Goal: Entertainment & Leisure: Consume media (video, audio)

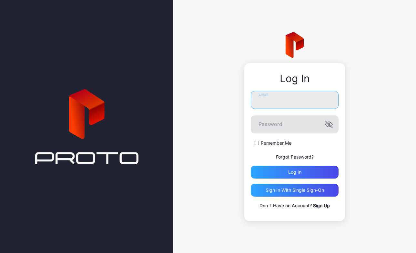
type input "**********"
click at [329, 126] on icon "button" at bounding box center [329, 125] width 8 height 8
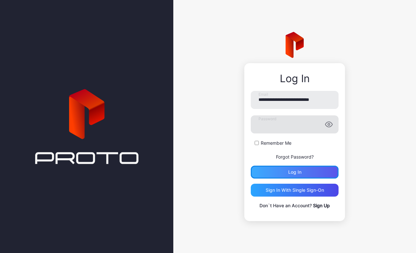
click at [300, 174] on div "Log in" at bounding box center [294, 172] width 13 height 5
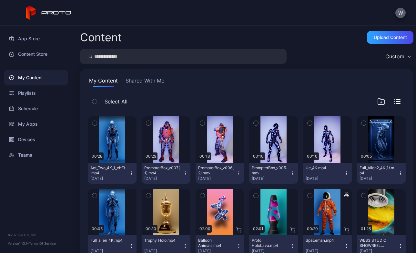
click at [399, 12] on div "W" at bounding box center [208, 13] width 416 height 26
click at [400, 12] on button "W" at bounding box center [400, 13] width 10 height 10
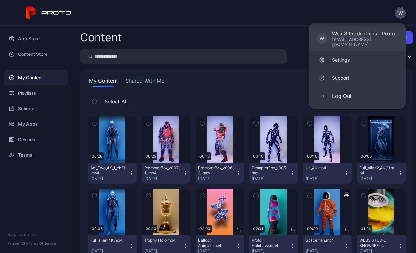
click at [372, 33] on div "Web 3 Productions - Proto" at bounding box center [365, 33] width 66 height 6
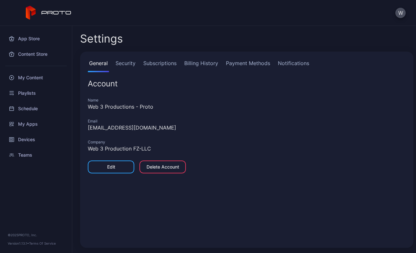
click at [382, 12] on div "W" at bounding box center [208, 13] width 416 height 26
click at [28, 75] on div "My Content" at bounding box center [36, 77] width 64 height 15
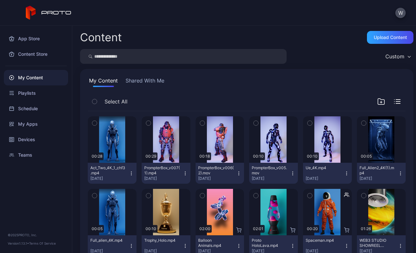
click at [399, 60] on div "Custom" at bounding box center [397, 57] width 31 height 10
click at [239, 13] on div "W" at bounding box center [208, 13] width 416 height 26
click at [150, 82] on button "Shared With Me" at bounding box center [144, 82] width 41 height 10
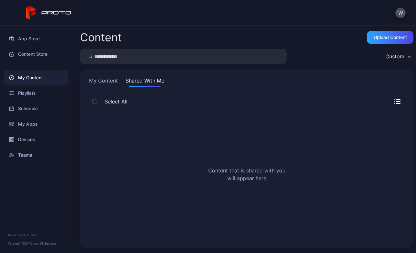
click at [269, 170] on h2 "Content that is shared with you will appear here" at bounding box center [246, 174] width 77 height 15
click at [394, 103] on icon "button" at bounding box center [397, 101] width 6 height 5
click at [358, 136] on div "Content that is shared with you will appear here" at bounding box center [247, 175] width 328 height 139
click at [44, 93] on div "Playlists" at bounding box center [36, 92] width 64 height 15
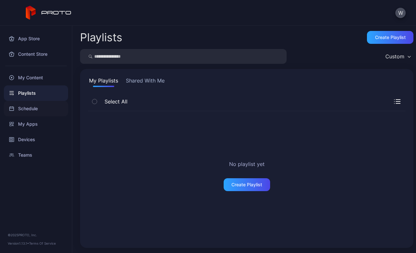
click at [38, 113] on div "Schedule" at bounding box center [36, 108] width 64 height 15
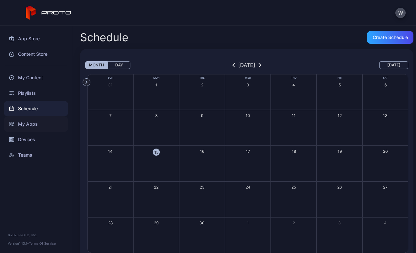
click at [40, 125] on div "My Apps" at bounding box center [36, 123] width 64 height 15
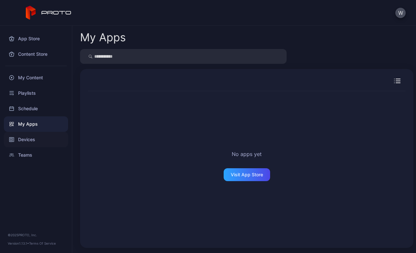
click at [41, 136] on div "Devices" at bounding box center [36, 139] width 64 height 15
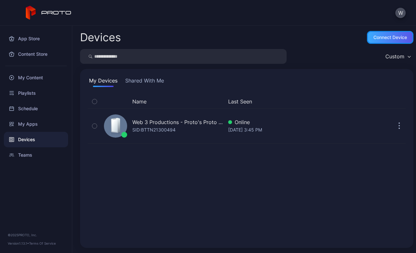
click at [381, 40] on div "Connect device" at bounding box center [390, 37] width 46 height 13
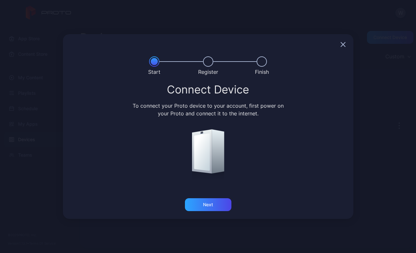
click at [340, 44] on icon "button" at bounding box center [342, 44] width 5 height 5
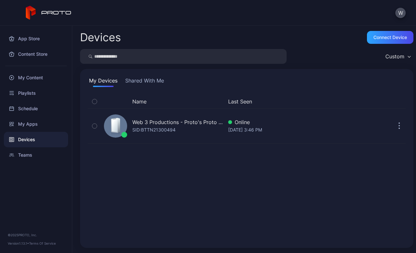
click at [283, 31] on div "Devices Connect device" at bounding box center [246, 37] width 333 height 13
click at [33, 80] on div "My Content" at bounding box center [36, 77] width 64 height 15
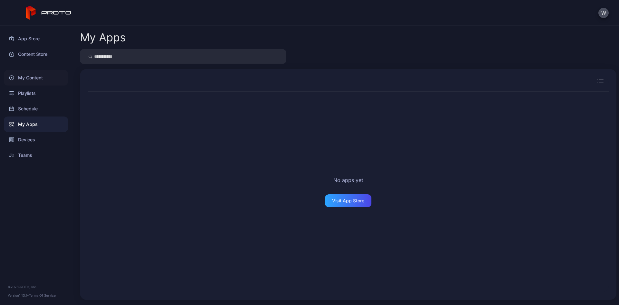
click at [22, 74] on div "My Content" at bounding box center [36, 77] width 64 height 15
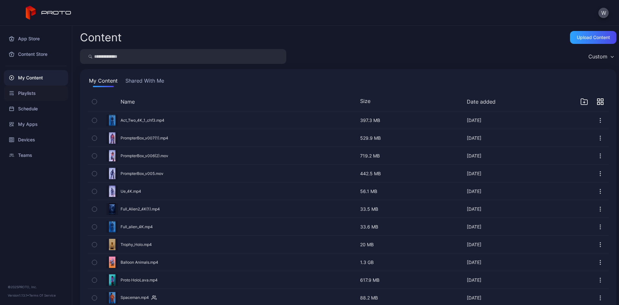
click at [29, 95] on div "Playlists" at bounding box center [36, 92] width 64 height 15
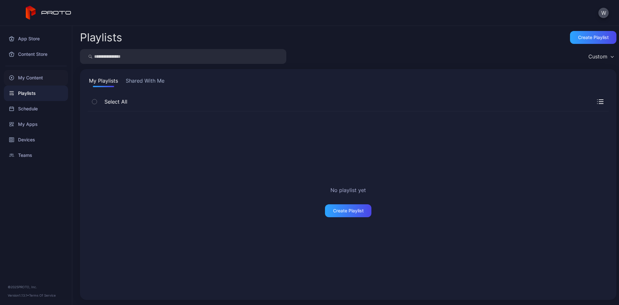
click at [27, 80] on div "My Content" at bounding box center [36, 77] width 64 height 15
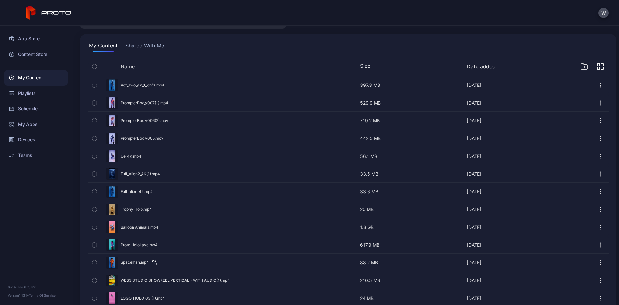
scroll to position [68, 0]
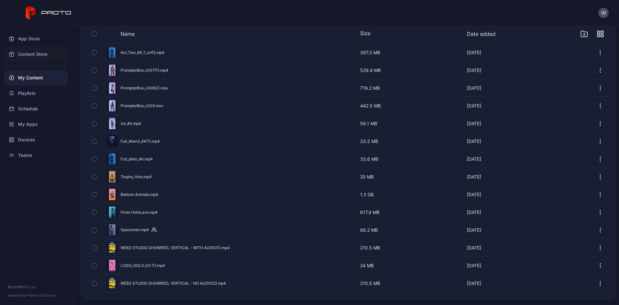
click at [30, 55] on div "Content Store" at bounding box center [36, 53] width 64 height 15
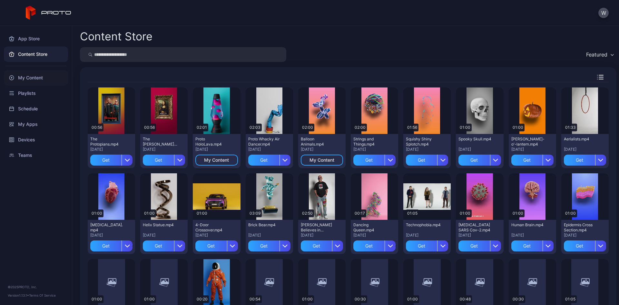
click at [37, 74] on div "My Content" at bounding box center [36, 77] width 64 height 15
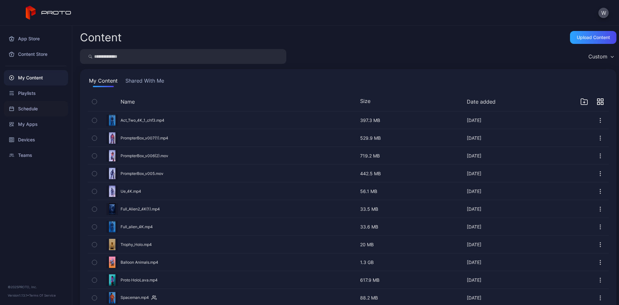
click at [43, 107] on div "Schedule" at bounding box center [36, 108] width 64 height 15
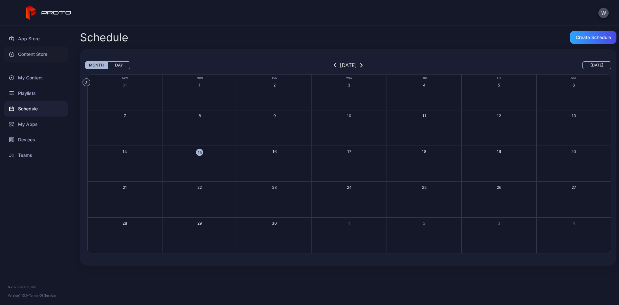
click at [34, 55] on div "Content Store" at bounding box center [36, 53] width 64 height 15
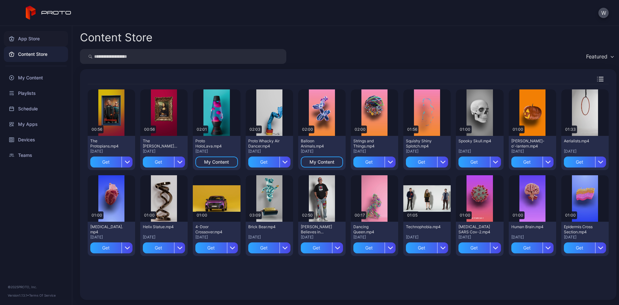
click at [35, 41] on div "App Store" at bounding box center [36, 38] width 64 height 15
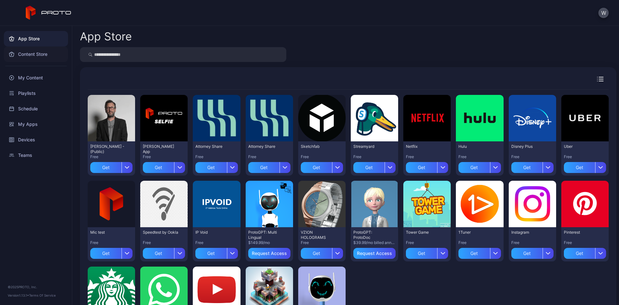
click at [21, 58] on div "Content Store" at bounding box center [36, 53] width 64 height 15
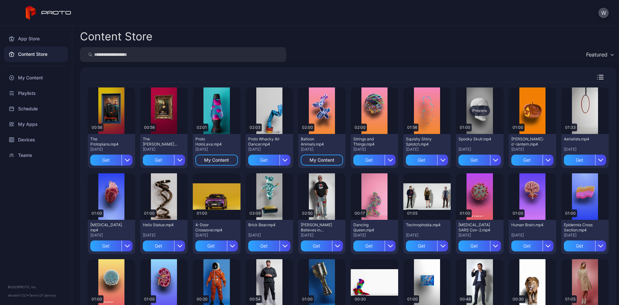
click at [416, 111] on div "Preview" at bounding box center [480, 110] width 21 height 10
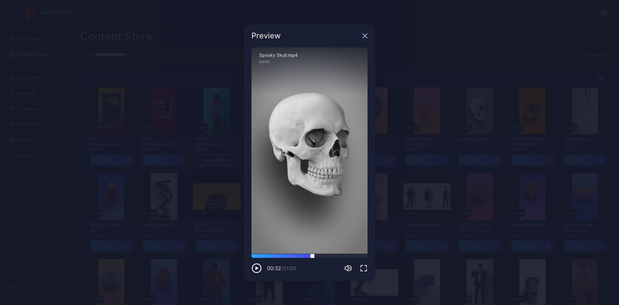
click at [313, 253] on div at bounding box center [310, 256] width 116 height 4
click at [414, 245] on div "Preview Sorry, your browser doesn‘t support embedded videos 00:32 / 01:00 Spook…" at bounding box center [309, 152] width 619 height 305
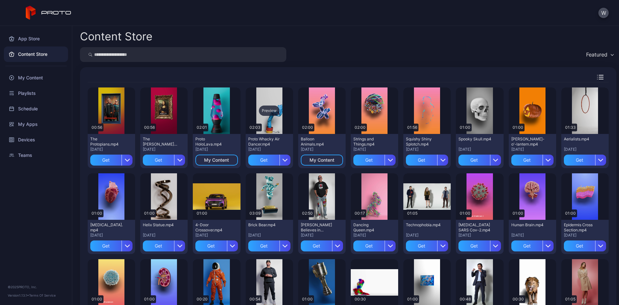
click at [268, 104] on div "Preview" at bounding box center [269, 110] width 47 height 46
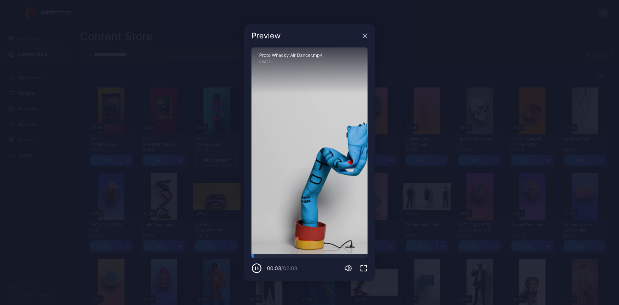
click at [416, 236] on div "Preview Sorry, your browser doesn‘t support embedded videos 00:03 / 02:03 Proto…" at bounding box center [309, 152] width 619 height 305
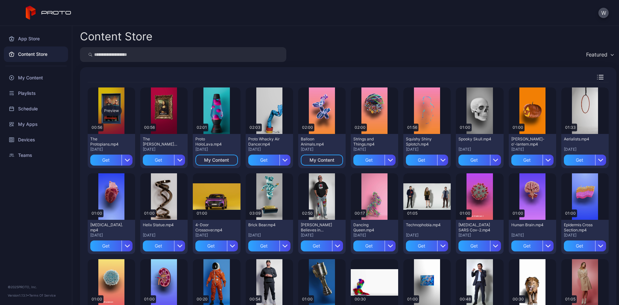
click at [116, 109] on div "Preview" at bounding box center [111, 110] width 21 height 10
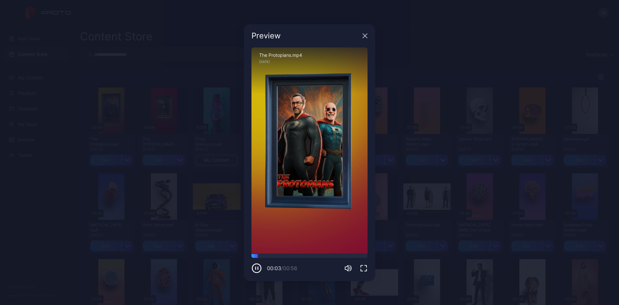
click at [400, 244] on div "Preview Sorry, your browser doesn‘t support embedded videos 00:03 / 00:56 The P…" at bounding box center [309, 152] width 619 height 305
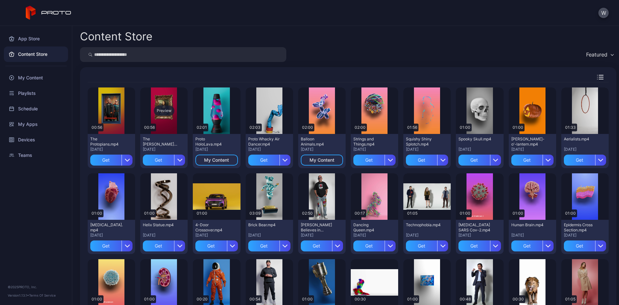
click at [165, 104] on div "Preview" at bounding box center [163, 110] width 47 height 46
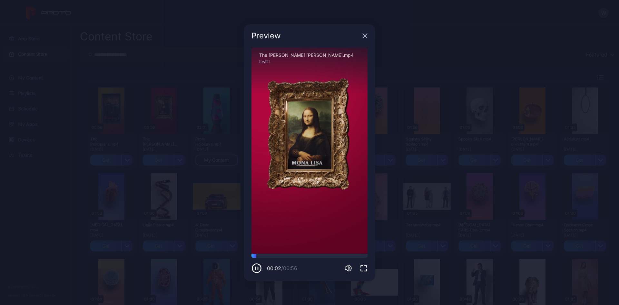
click at [414, 228] on div "Preview Sorry, your browser doesn‘t support embedded videos 00:02 / 00:56 The M…" at bounding box center [309, 152] width 619 height 305
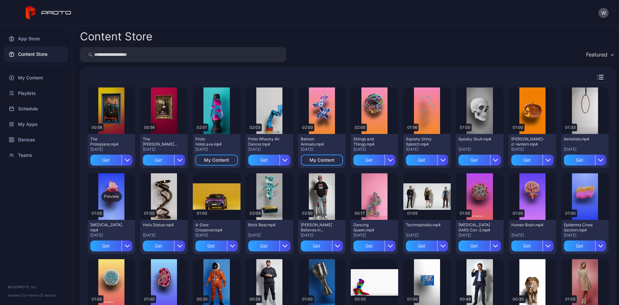
click at [106, 191] on div "Preview" at bounding box center [111, 196] width 47 height 46
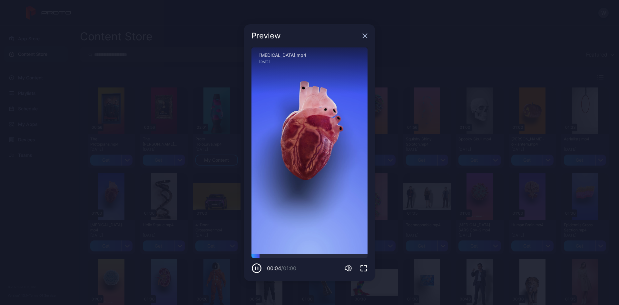
click at [405, 229] on div "Preview Sorry, your browser doesn‘t support embedded videos 00:04 / 01:00 Human…" at bounding box center [309, 152] width 619 height 305
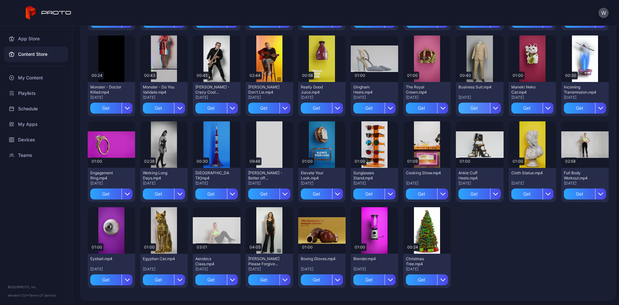
scroll to position [568, 0]
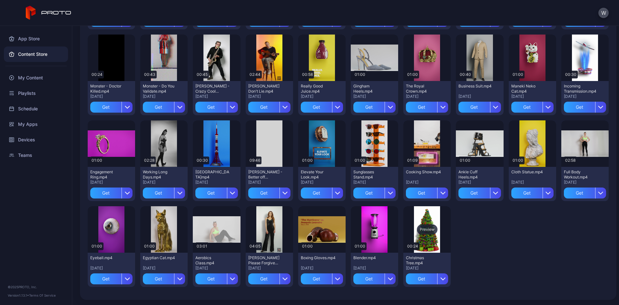
click at [416, 235] on div "Preview" at bounding box center [427, 229] width 47 height 46
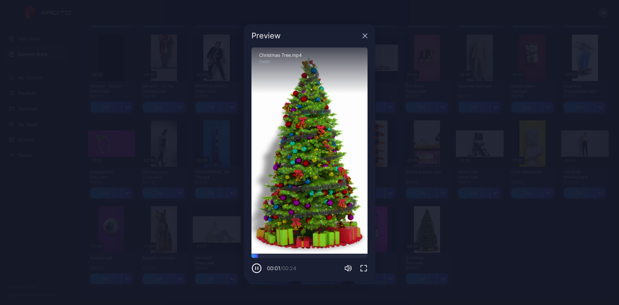
click at [416, 253] on div "Preview Sorry, your browser doesn‘t support embedded videos 00:01 / 00:24 Chris…" at bounding box center [309, 152] width 619 height 305
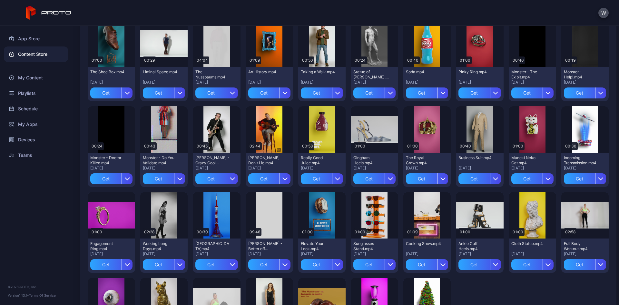
scroll to position [471, 0]
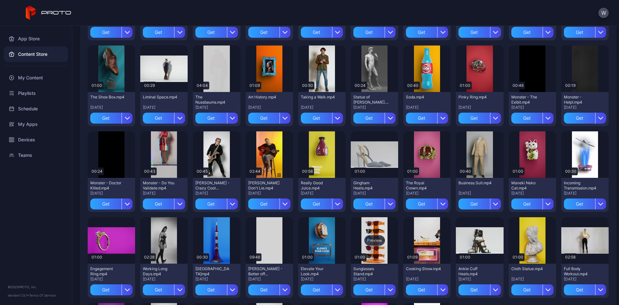
click at [375, 243] on div "Preview" at bounding box center [375, 240] width 21 height 10
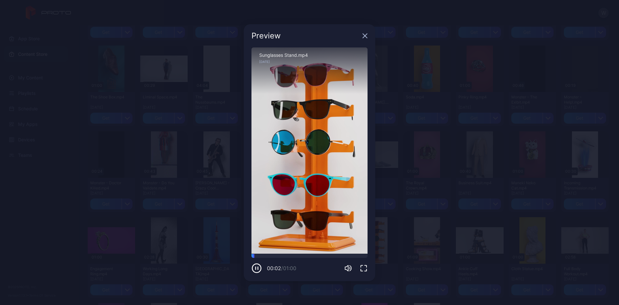
click at [416, 253] on div "Preview Sorry, your browser doesn‘t support embedded videos 00:02 / 01:00 Sungl…" at bounding box center [309, 152] width 619 height 305
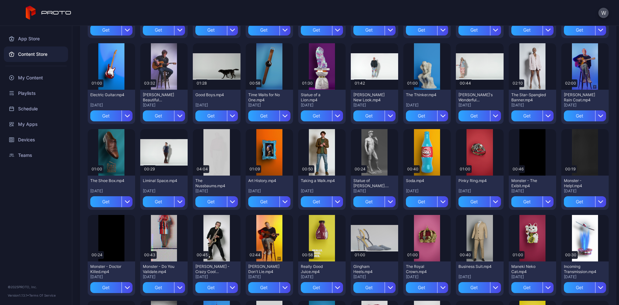
scroll to position [374, 0]
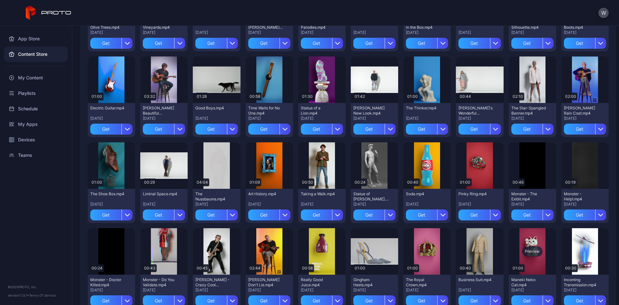
click at [416, 244] on div "Preview" at bounding box center [532, 251] width 47 height 46
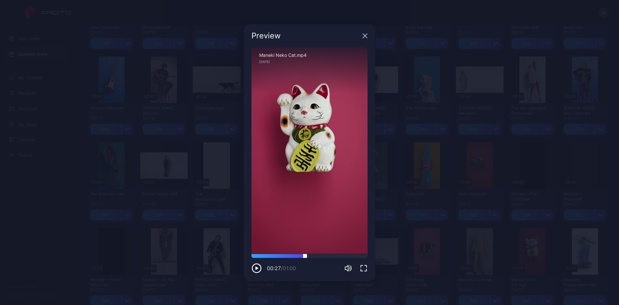
click at [305, 253] on div at bounding box center [310, 256] width 116 height 4
click at [416, 236] on div "Preview Sorry, your browser doesn‘t support embedded videos 00:28 / 01:00 Manek…" at bounding box center [309, 152] width 619 height 305
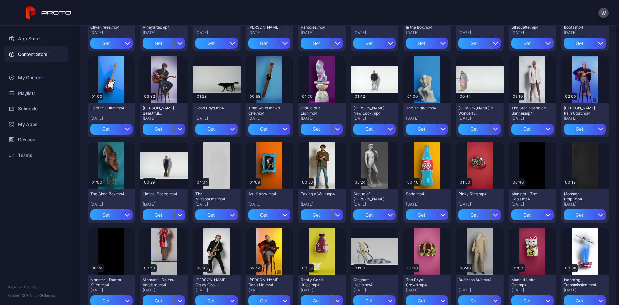
scroll to position [342, 0]
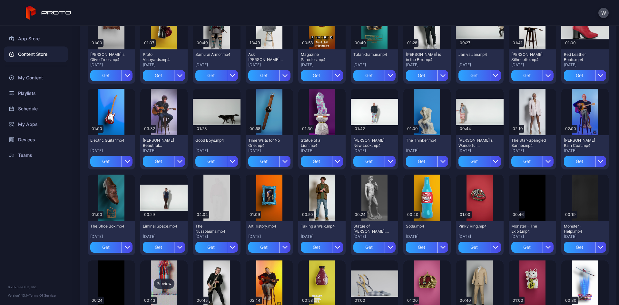
click at [175, 253] on div "Preview" at bounding box center [163, 283] width 47 height 46
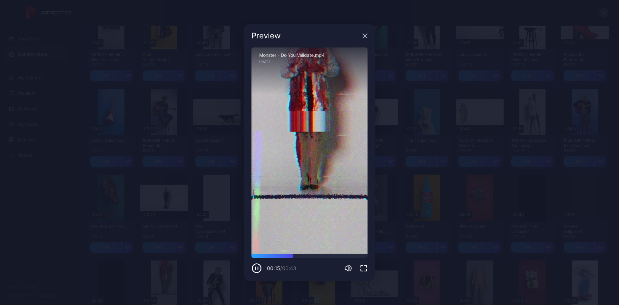
click at [416, 253] on div "Preview Sorry, your browser doesn‘t support embedded videos 00:15 / 00:43 Monst…" at bounding box center [309, 152] width 619 height 305
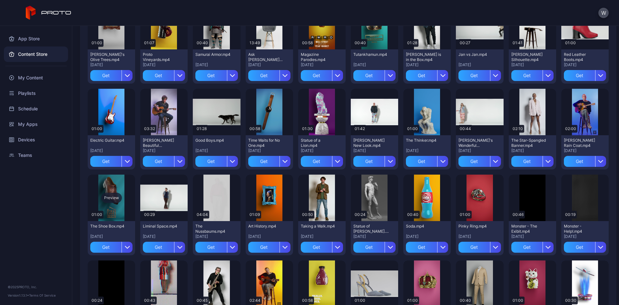
click at [116, 198] on div "Preview" at bounding box center [111, 198] width 21 height 10
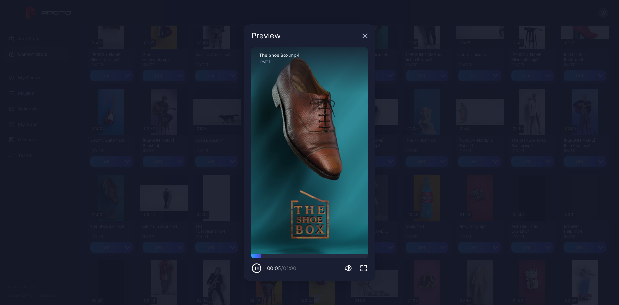
click at [416, 188] on div "Preview Sorry, your browser doesn‘t support embedded videos 00:05 / 01:00 The S…" at bounding box center [309, 152] width 619 height 305
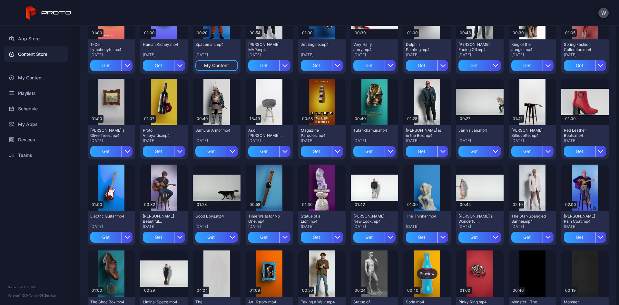
scroll to position [245, 0]
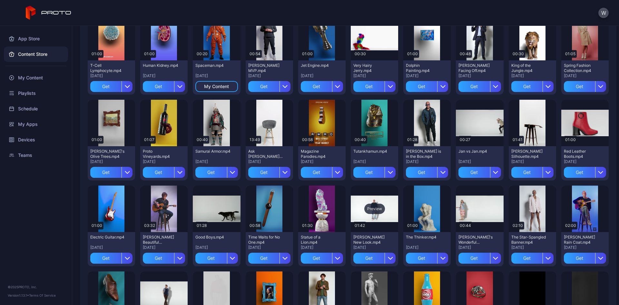
click at [377, 207] on div "Preview" at bounding box center [375, 209] width 21 height 10
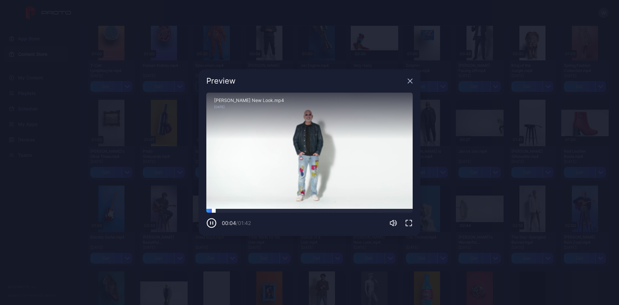
click at [301, 210] on div at bounding box center [309, 211] width 206 height 4
click at [416, 233] on div "Preview Sorry, your browser doesn‘t support embedded videos 00:47 / 01:42 Howie…" at bounding box center [309, 152] width 619 height 305
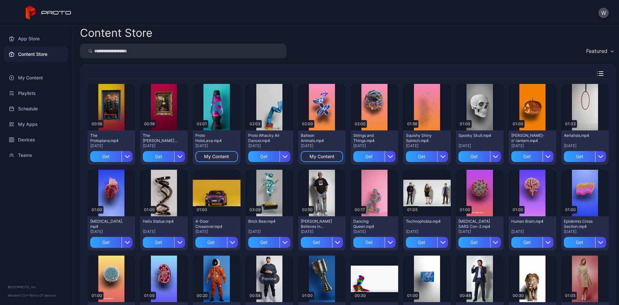
scroll to position [0, 0]
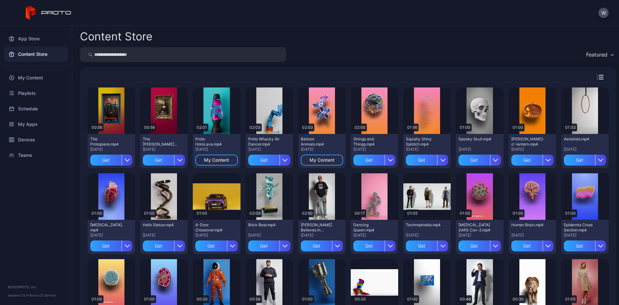
click at [416, 40] on div "Content Store" at bounding box center [348, 36] width 537 height 11
